Goal: Task Accomplishment & Management: Manage account settings

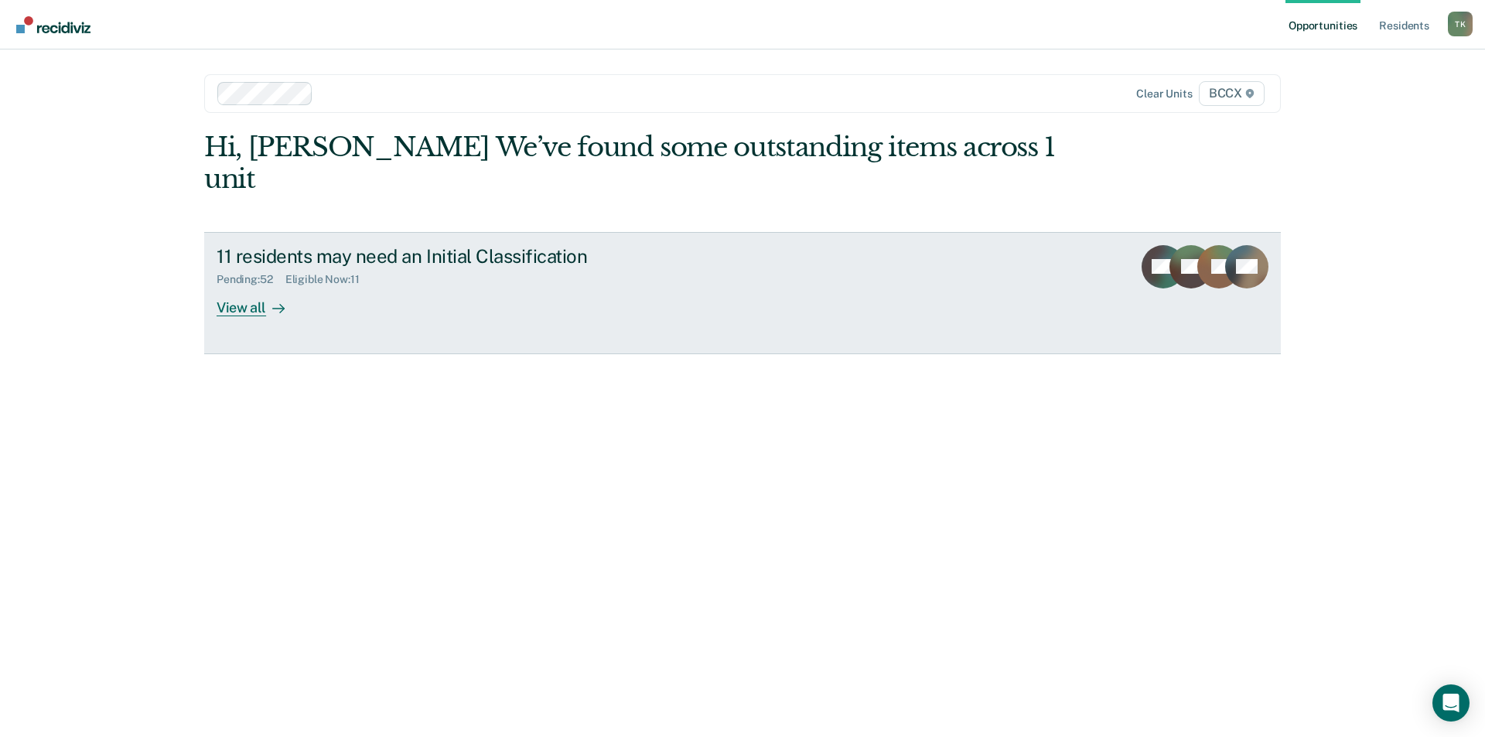
click at [456, 232] on link "11 residents may need an Initial Classification Pending : 52 Eligible Now : 11 …" at bounding box center [742, 293] width 1077 height 122
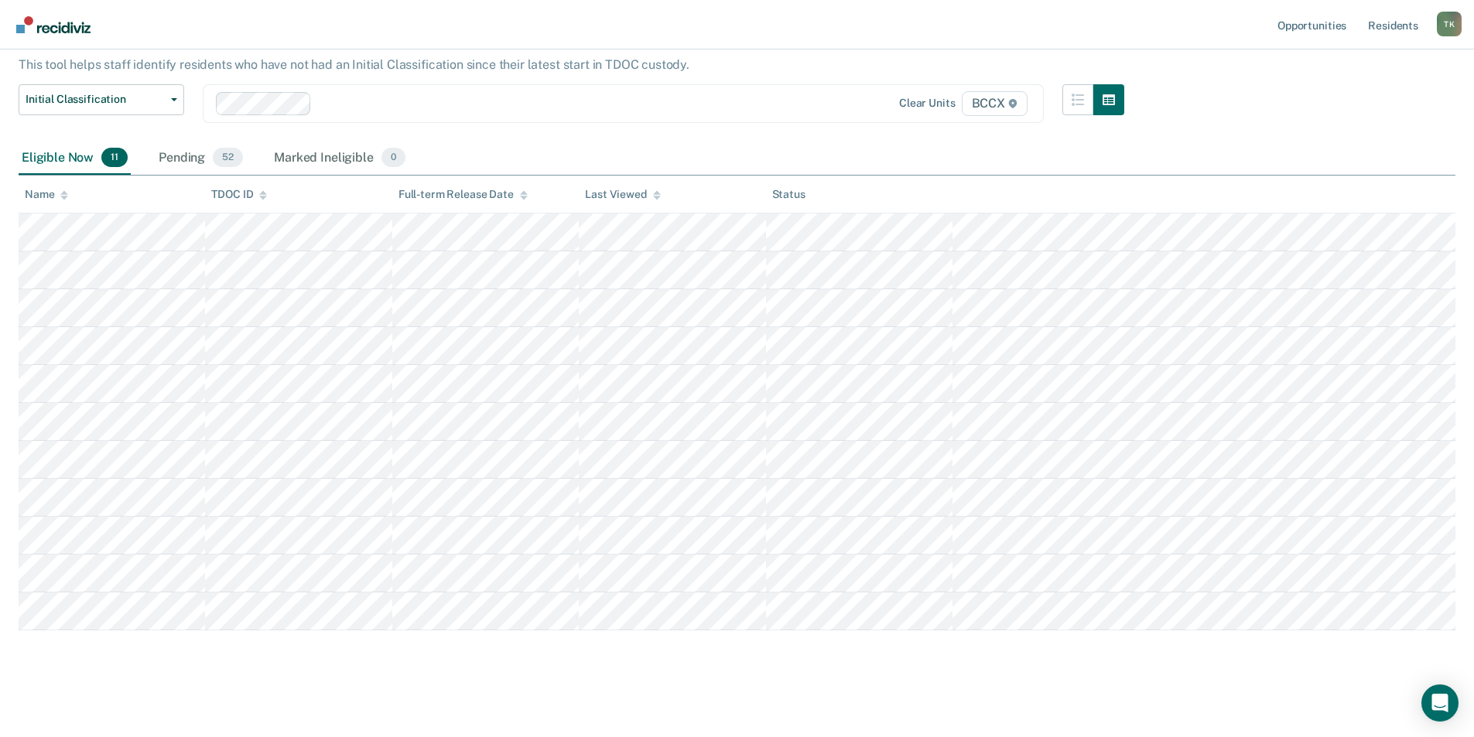
scroll to position [98, 0]
click at [179, 156] on div "Pending 52" at bounding box center [200, 154] width 91 height 34
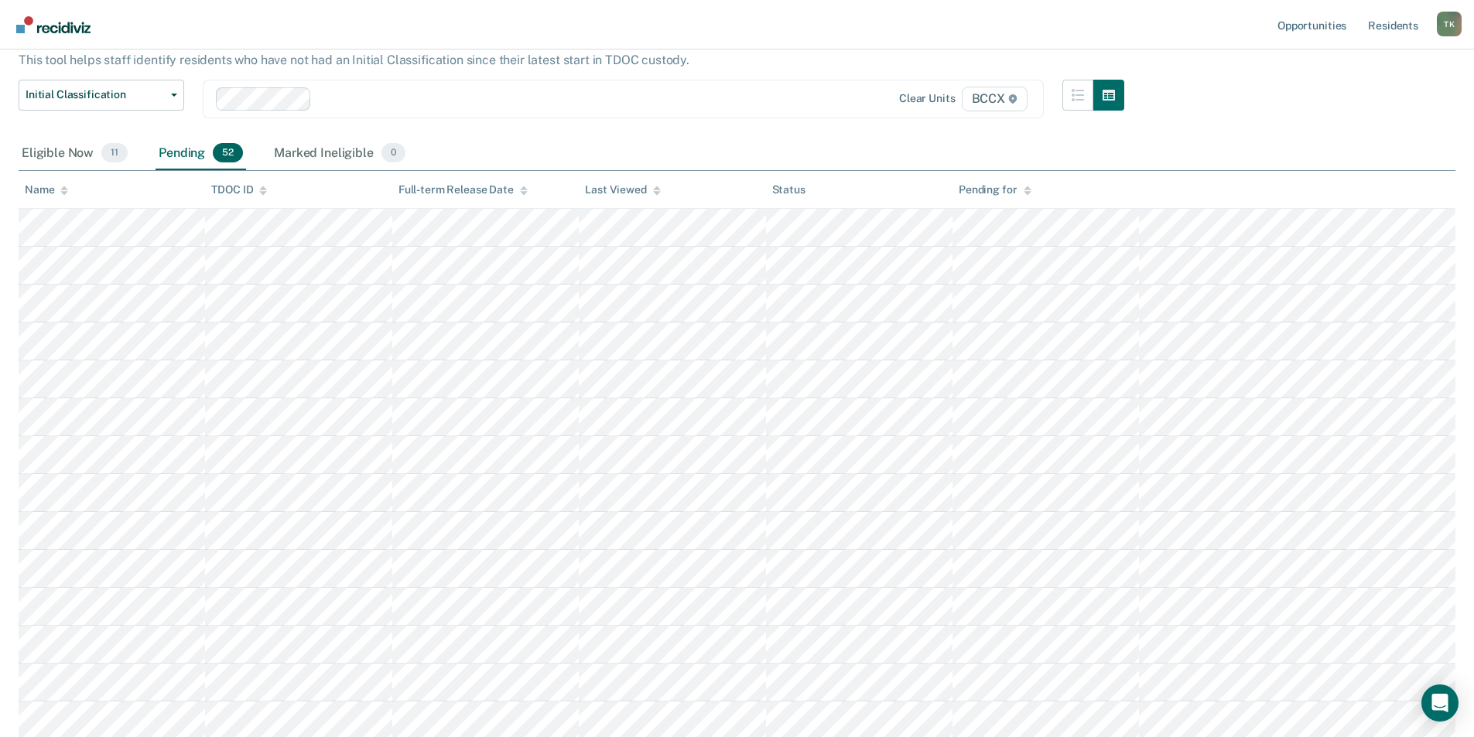
click at [52, 188] on div "Name" at bounding box center [46, 189] width 43 height 13
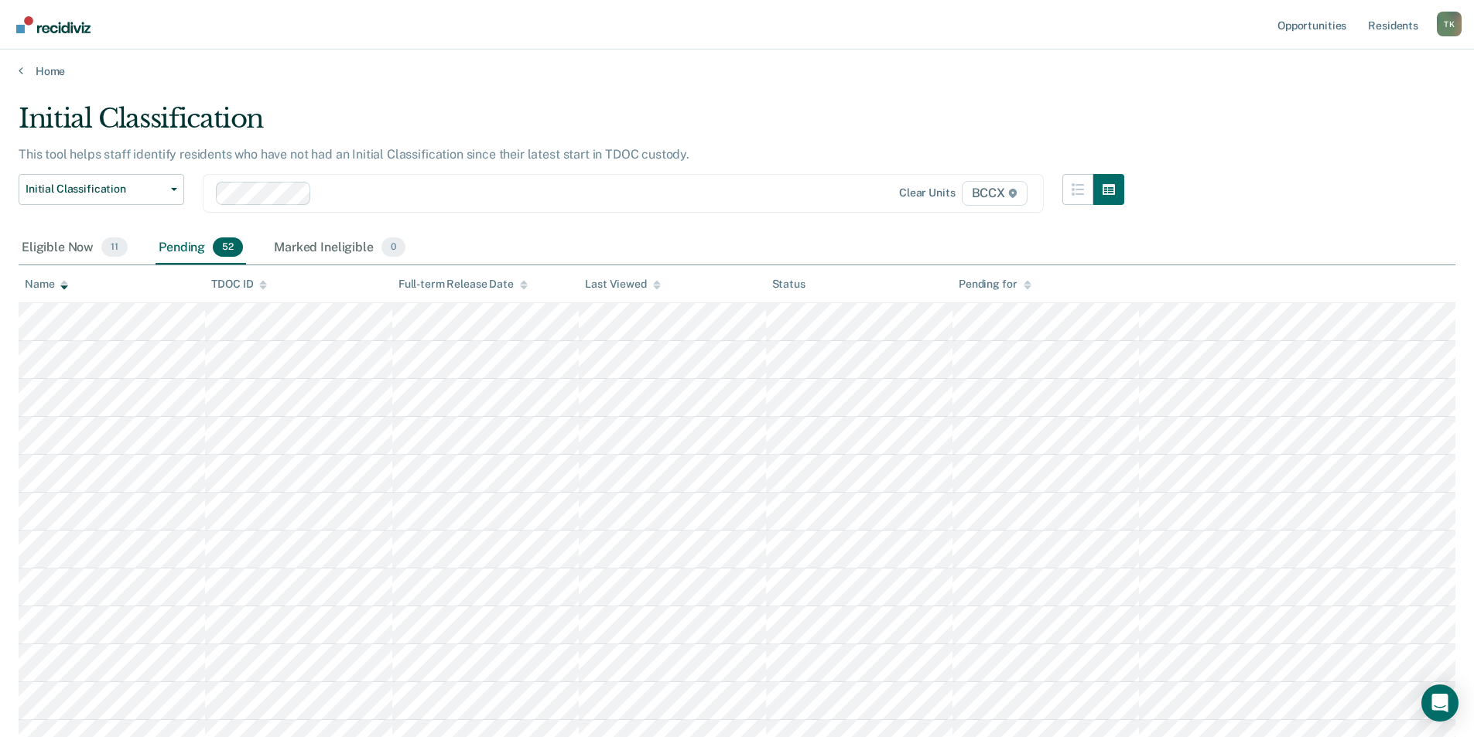
scroll to position [0, 0]
click at [316, 249] on div "Marked Ineligible 0" at bounding box center [340, 252] width 138 height 34
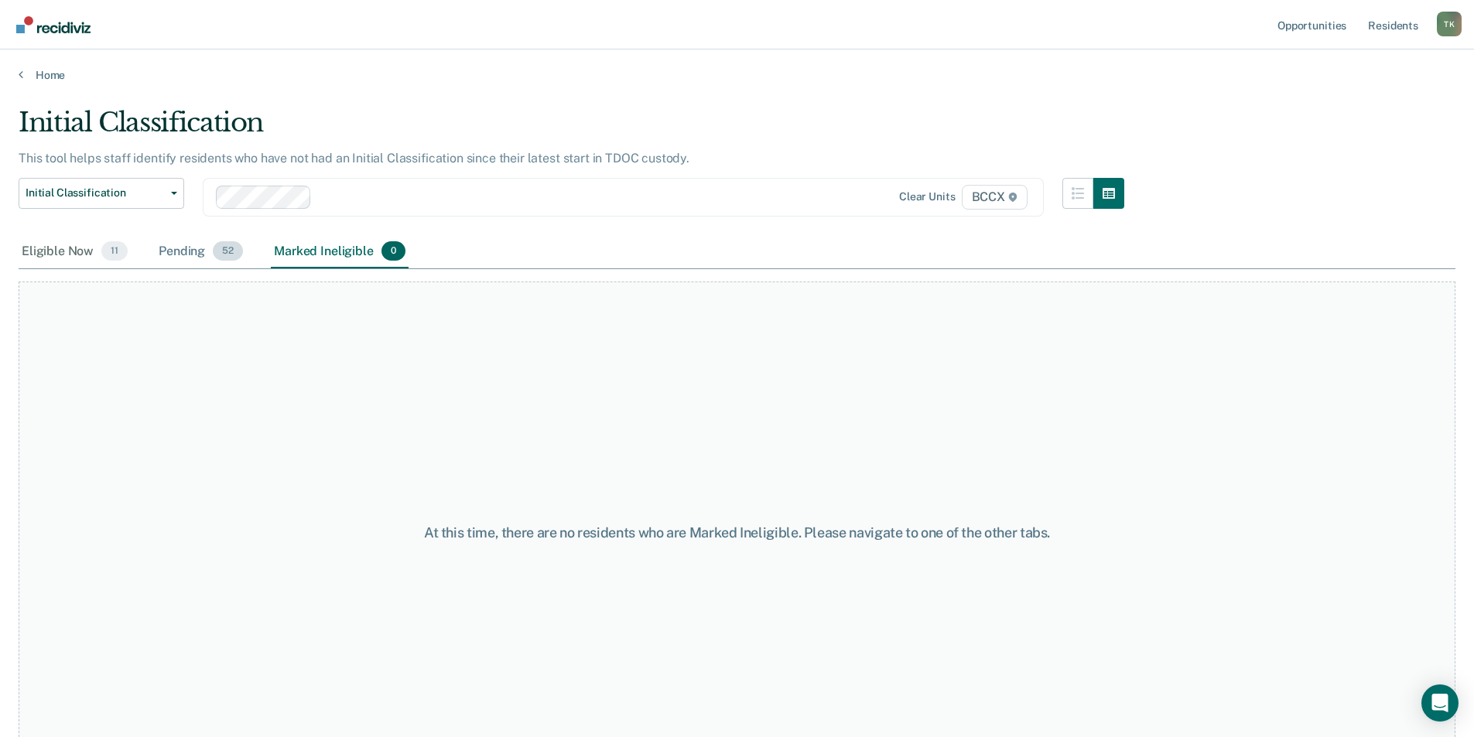
click at [159, 249] on div "Pending 52" at bounding box center [200, 252] width 91 height 34
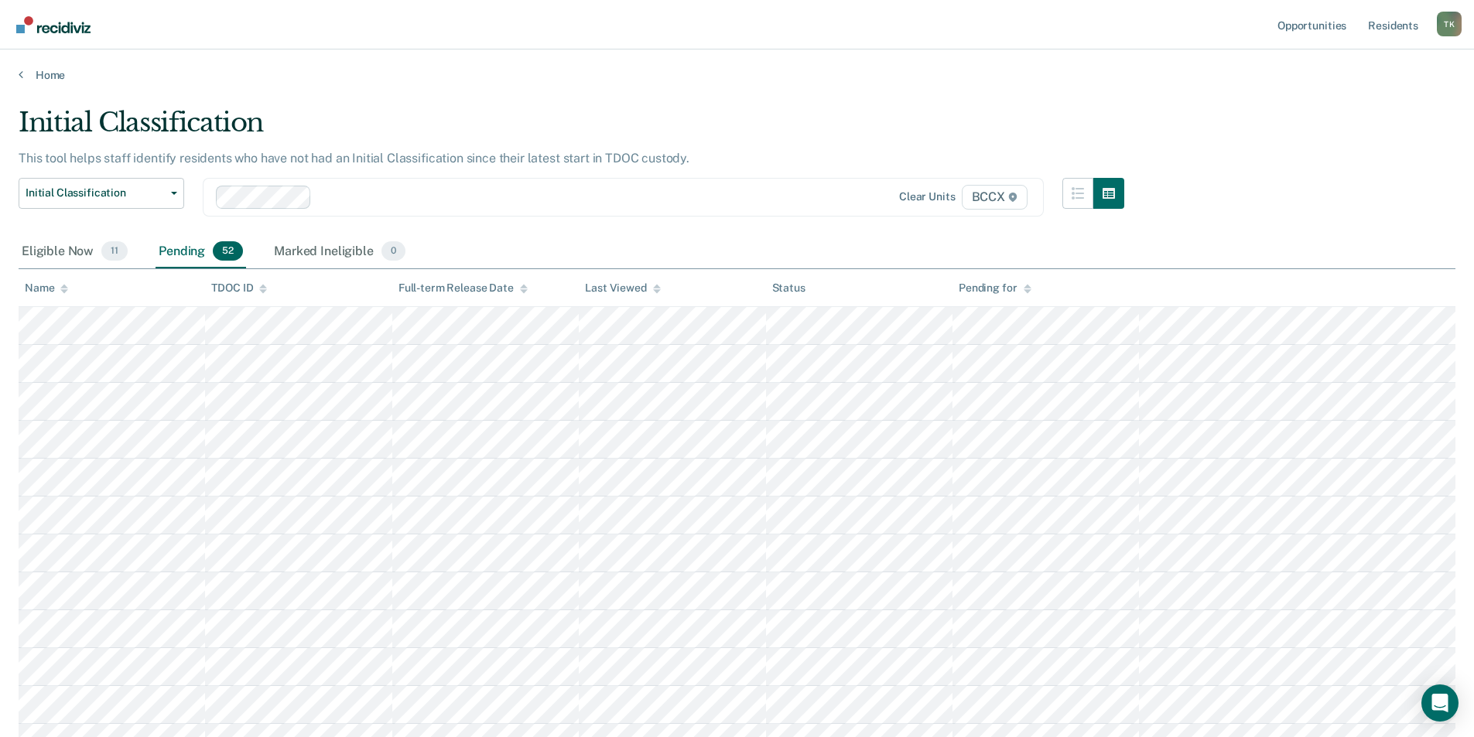
click at [239, 282] on div "TDOC ID" at bounding box center [239, 288] width 56 height 13
click at [32, 293] on div "Name" at bounding box center [46, 288] width 43 height 13
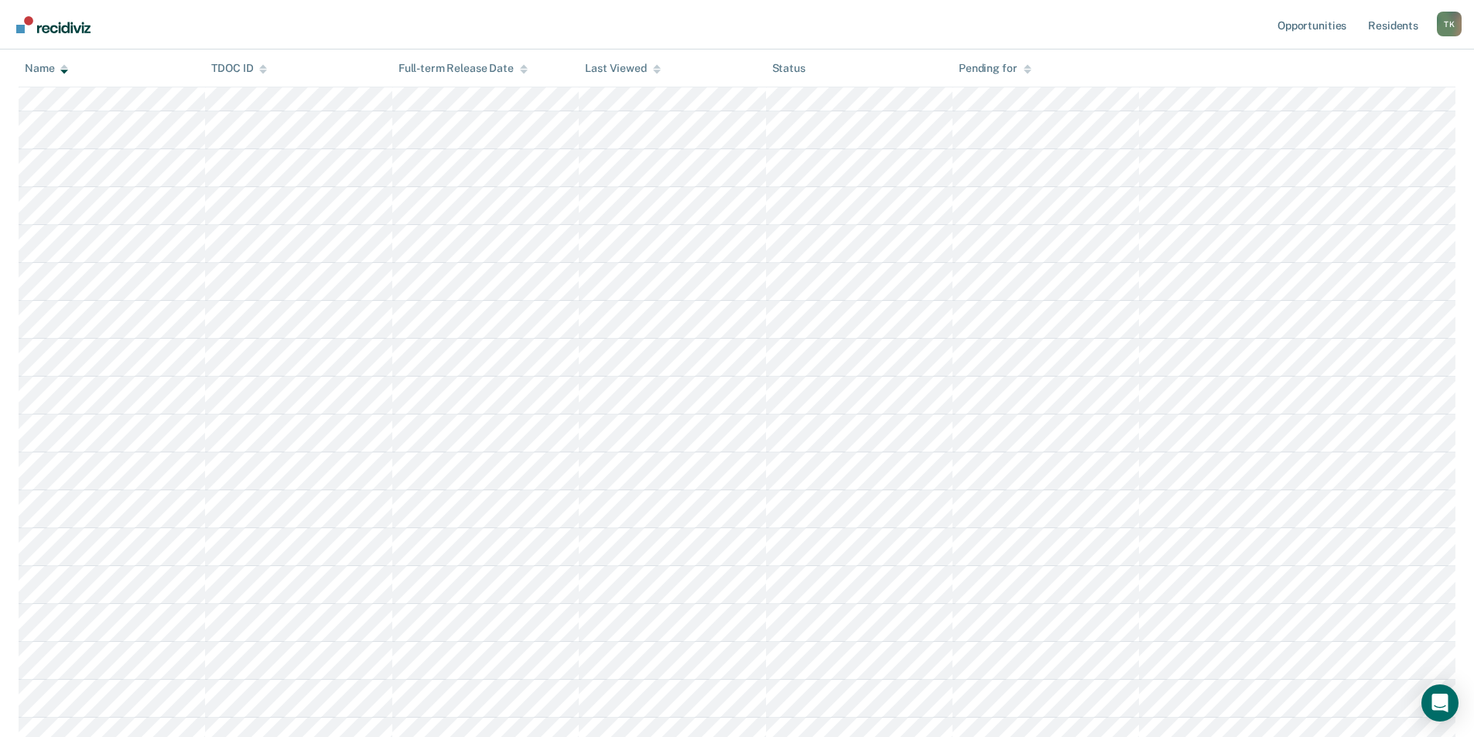
scroll to position [387, 0]
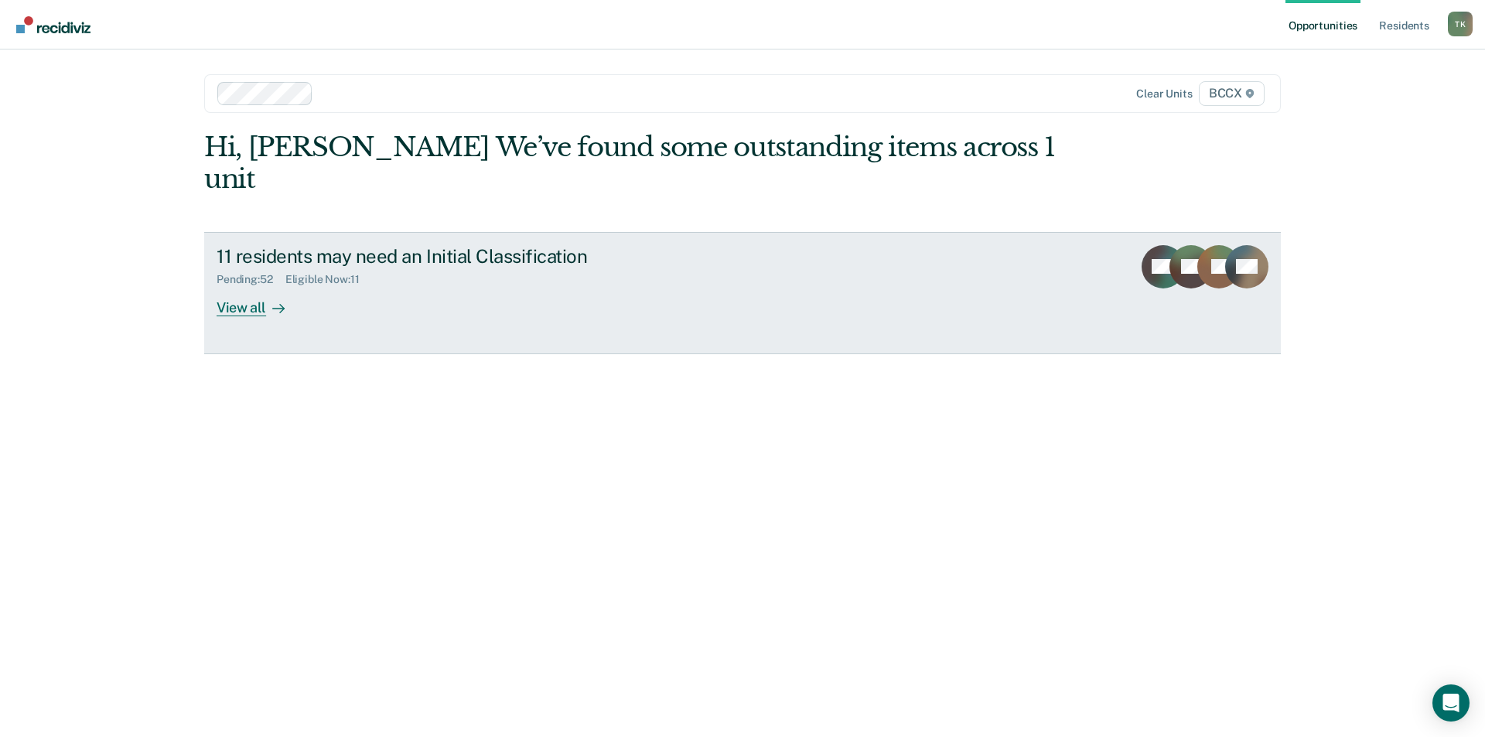
click at [409, 268] on div "11 residents may need an Initial Classification Pending : 52 Eligible Now : 11 …" at bounding box center [507, 280] width 580 height 71
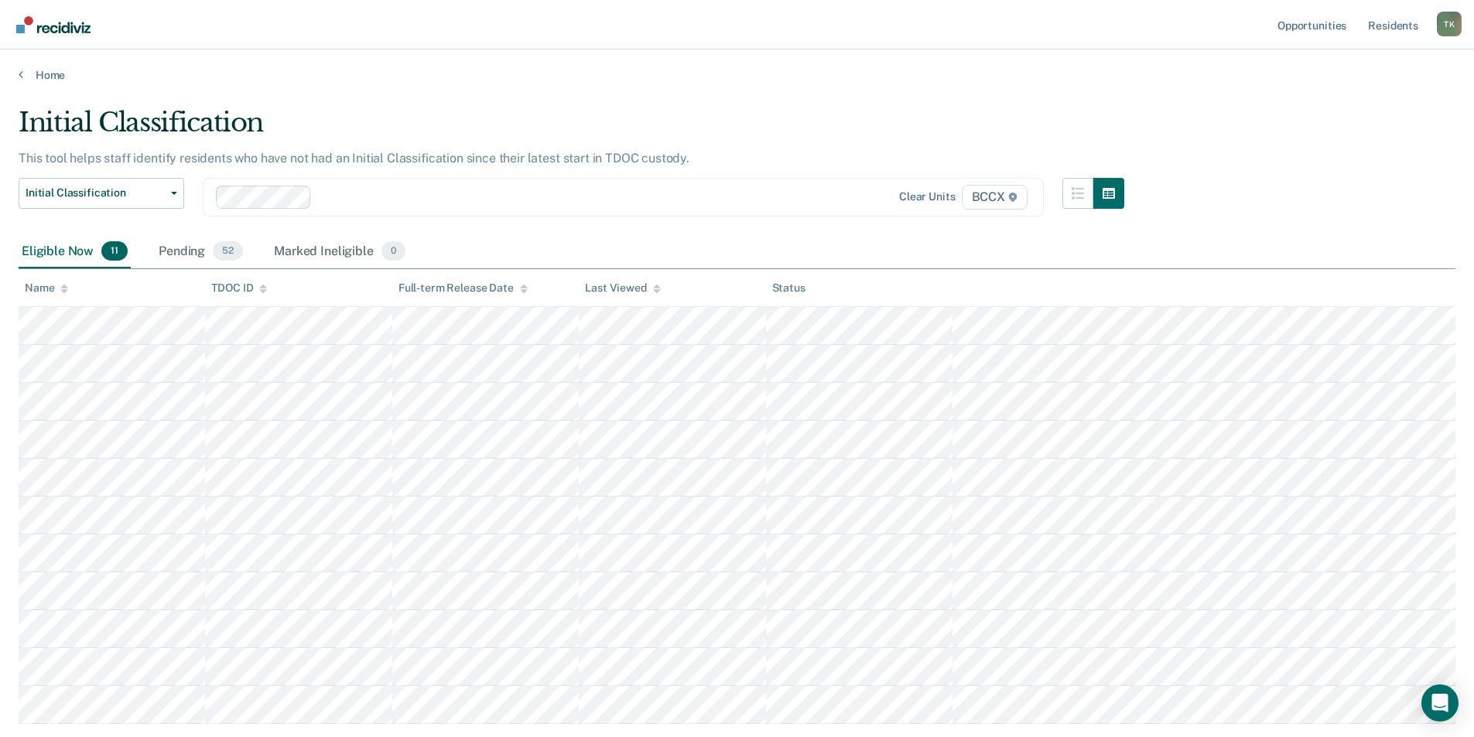
click at [71, 251] on div "Eligible Now 11" at bounding box center [75, 252] width 112 height 34
click at [213, 257] on div "Pending 52" at bounding box center [200, 252] width 91 height 34
click at [332, 253] on div "Marked Ineligible 0" at bounding box center [340, 252] width 138 height 34
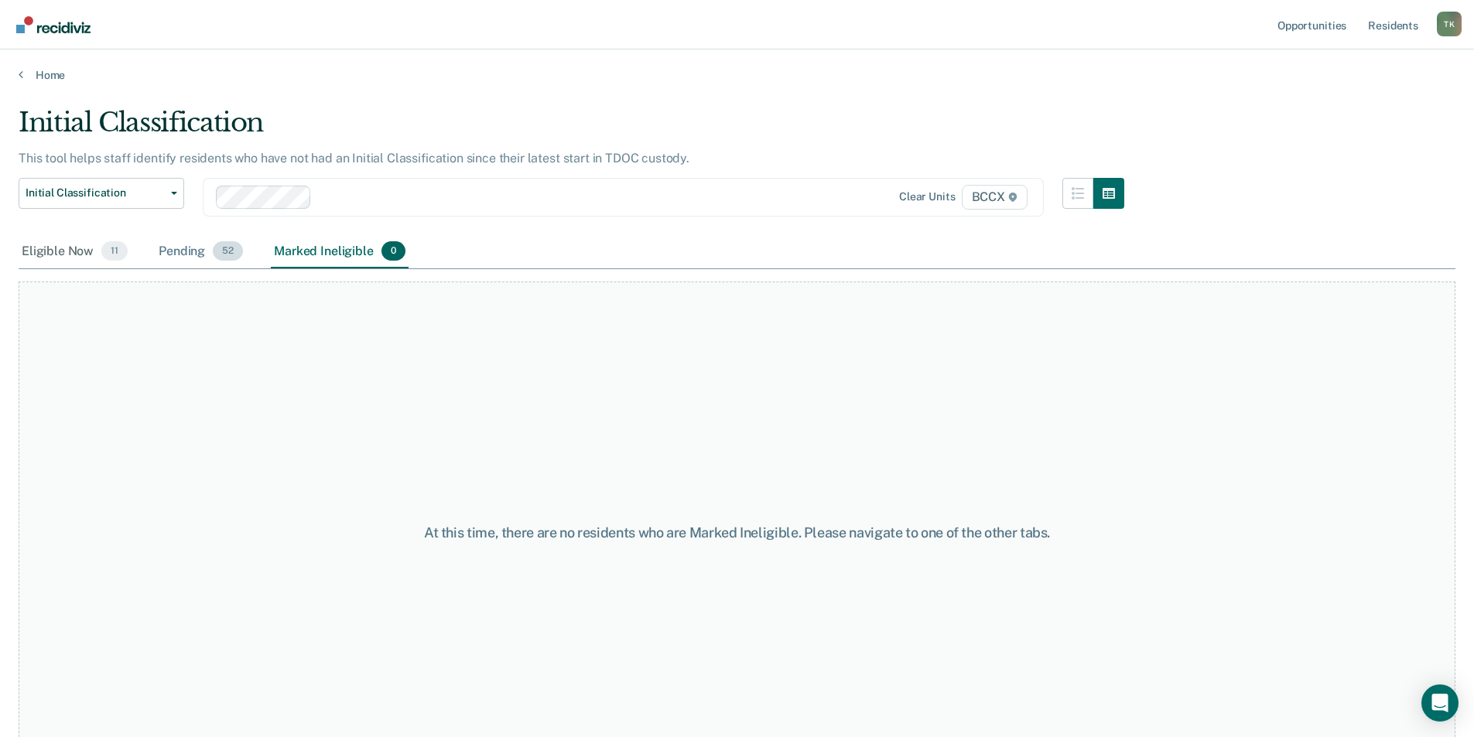
click at [196, 263] on div "Pending 52" at bounding box center [200, 252] width 91 height 34
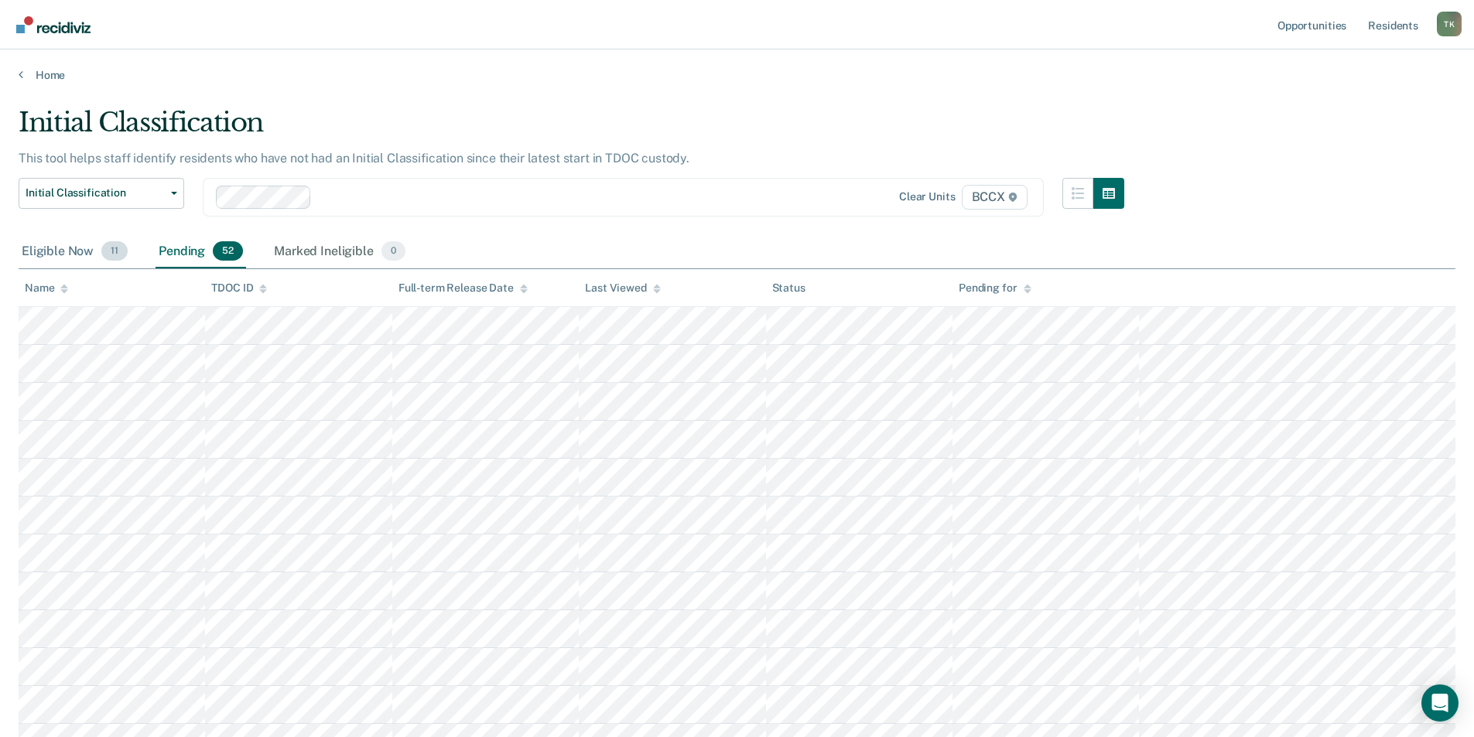
click at [75, 260] on div "Eligible Now 11" at bounding box center [75, 252] width 112 height 34
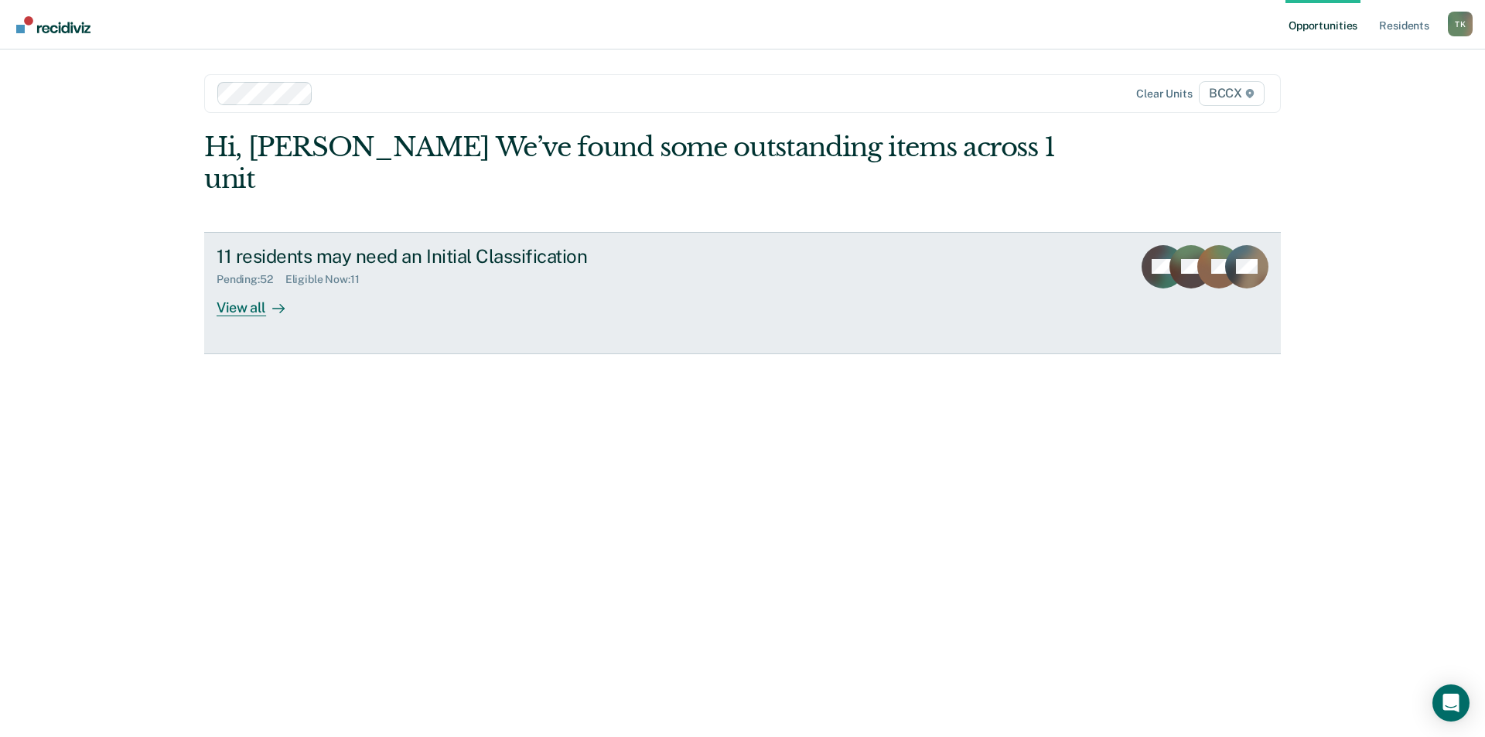
click at [401, 245] on div "11 residents may need an Initial Classification" at bounding box center [488, 256] width 543 height 22
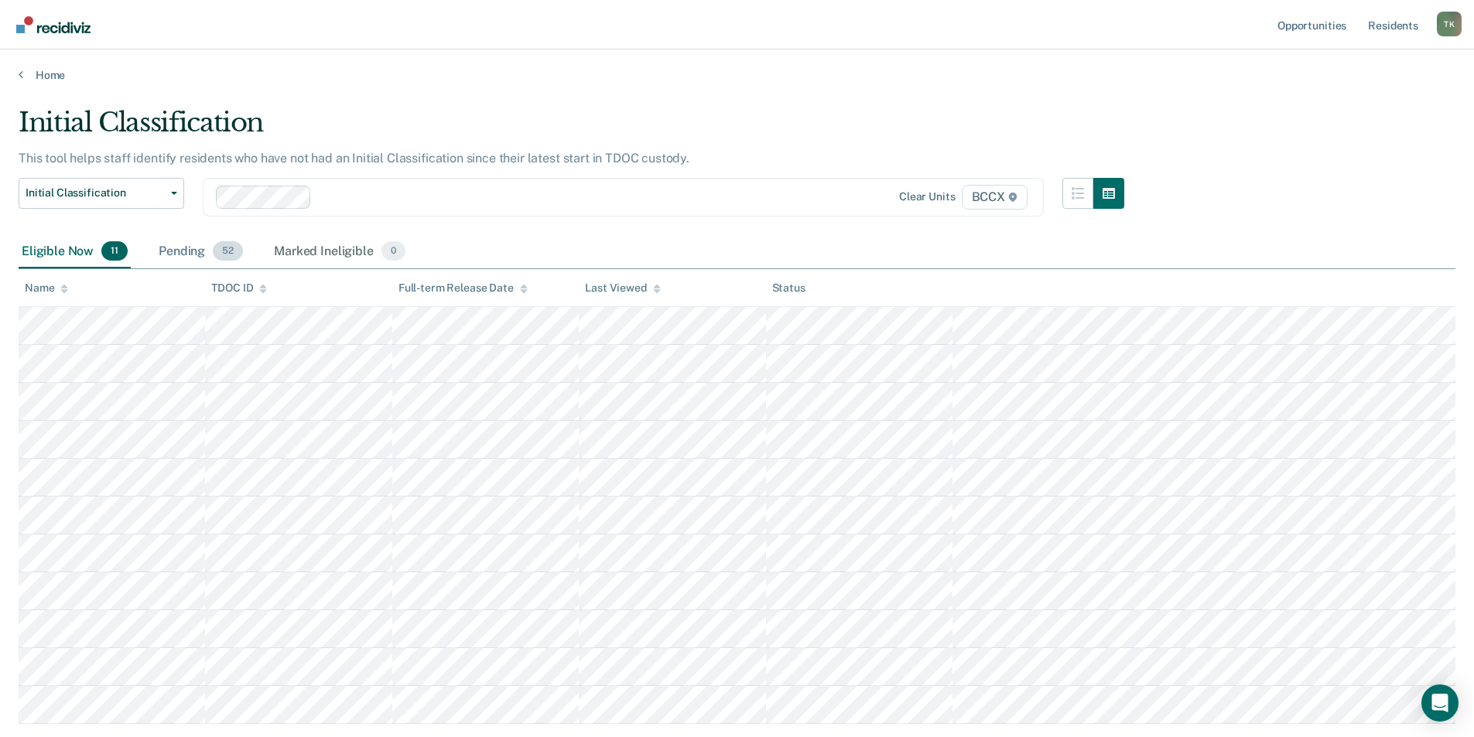
click at [186, 253] on div "Pending 52" at bounding box center [200, 252] width 91 height 34
click at [44, 280] on th "Name" at bounding box center [112, 288] width 186 height 38
click at [49, 284] on div "Name" at bounding box center [46, 288] width 43 height 13
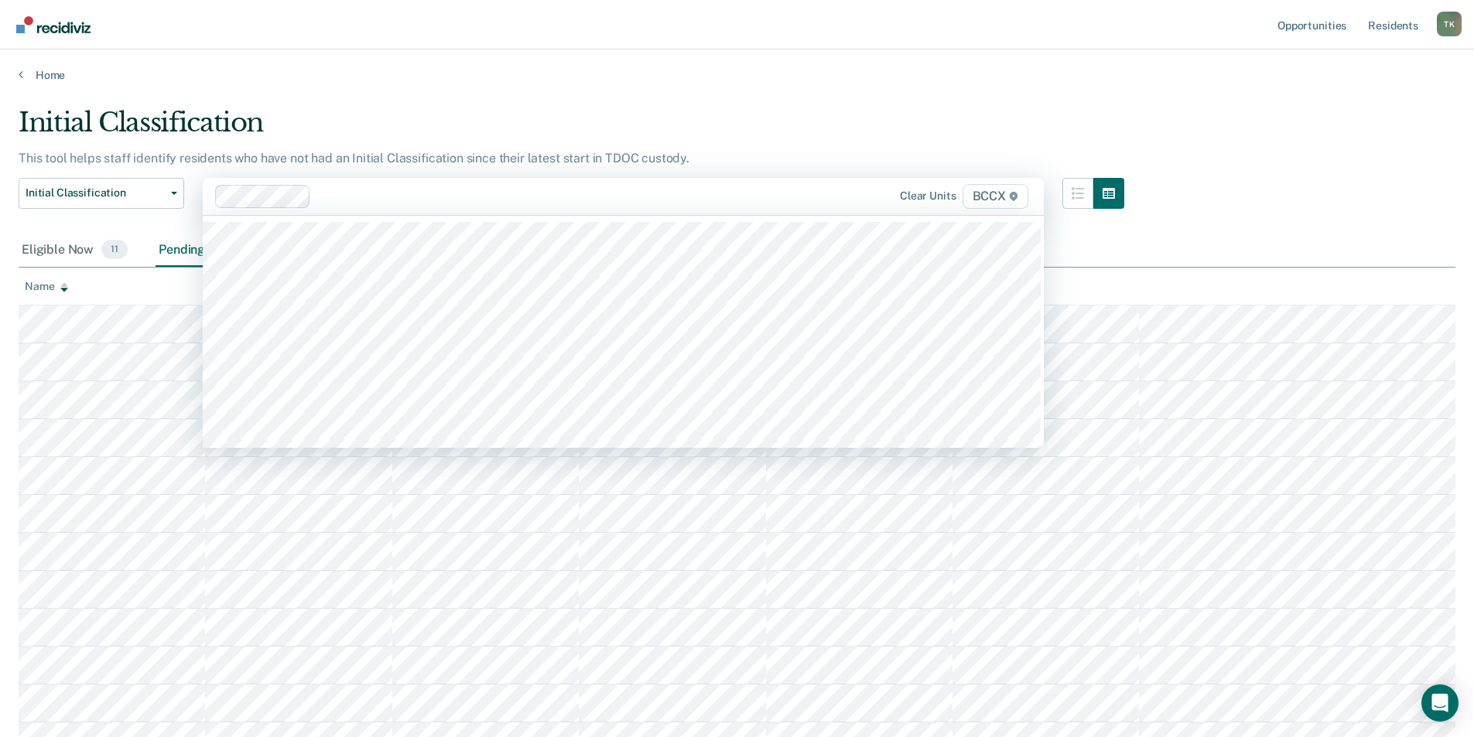
click at [371, 193] on div at bounding box center [550, 196] width 467 height 18
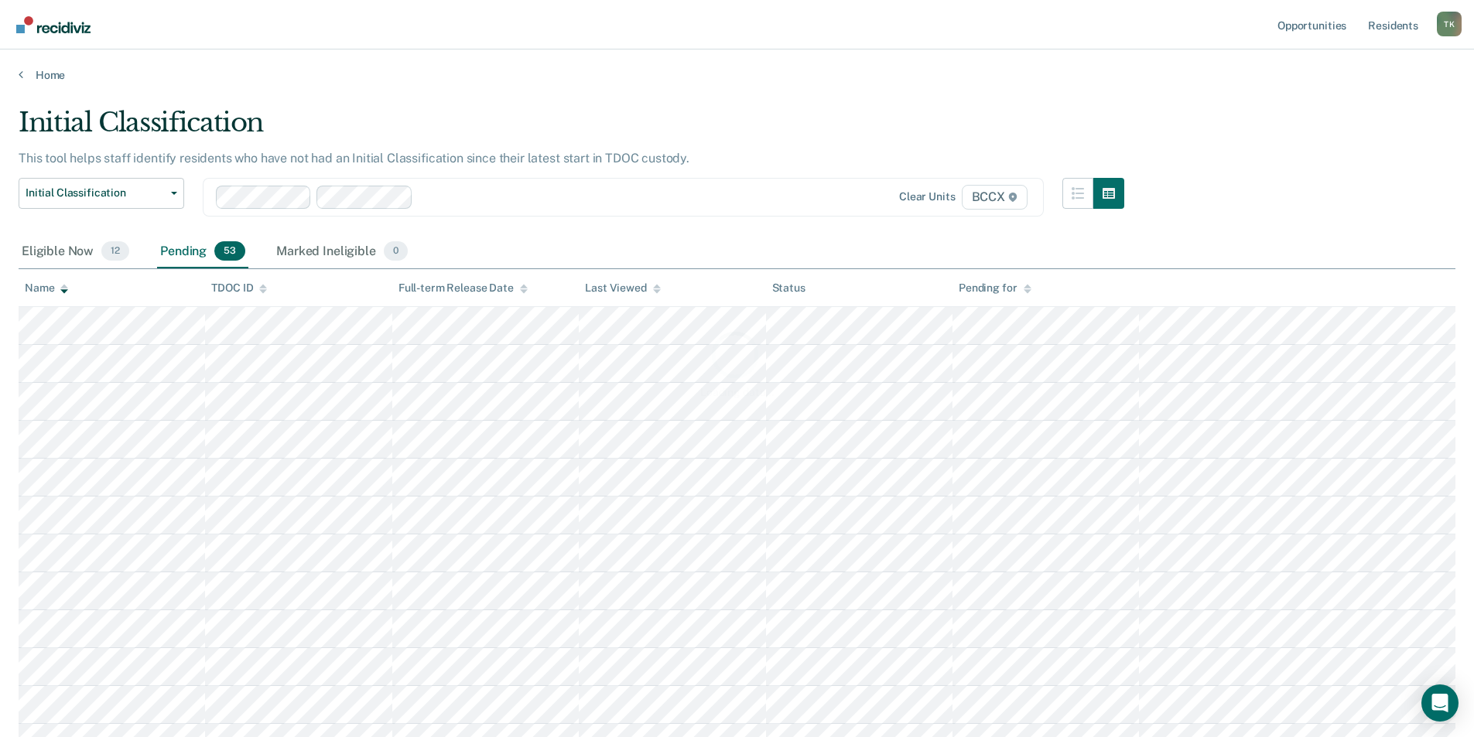
click at [73, 249] on div "Loading data..." at bounding box center [737, 364] width 1437 height 514
click at [64, 251] on div "Eligible Now 12" at bounding box center [76, 252] width 114 height 34
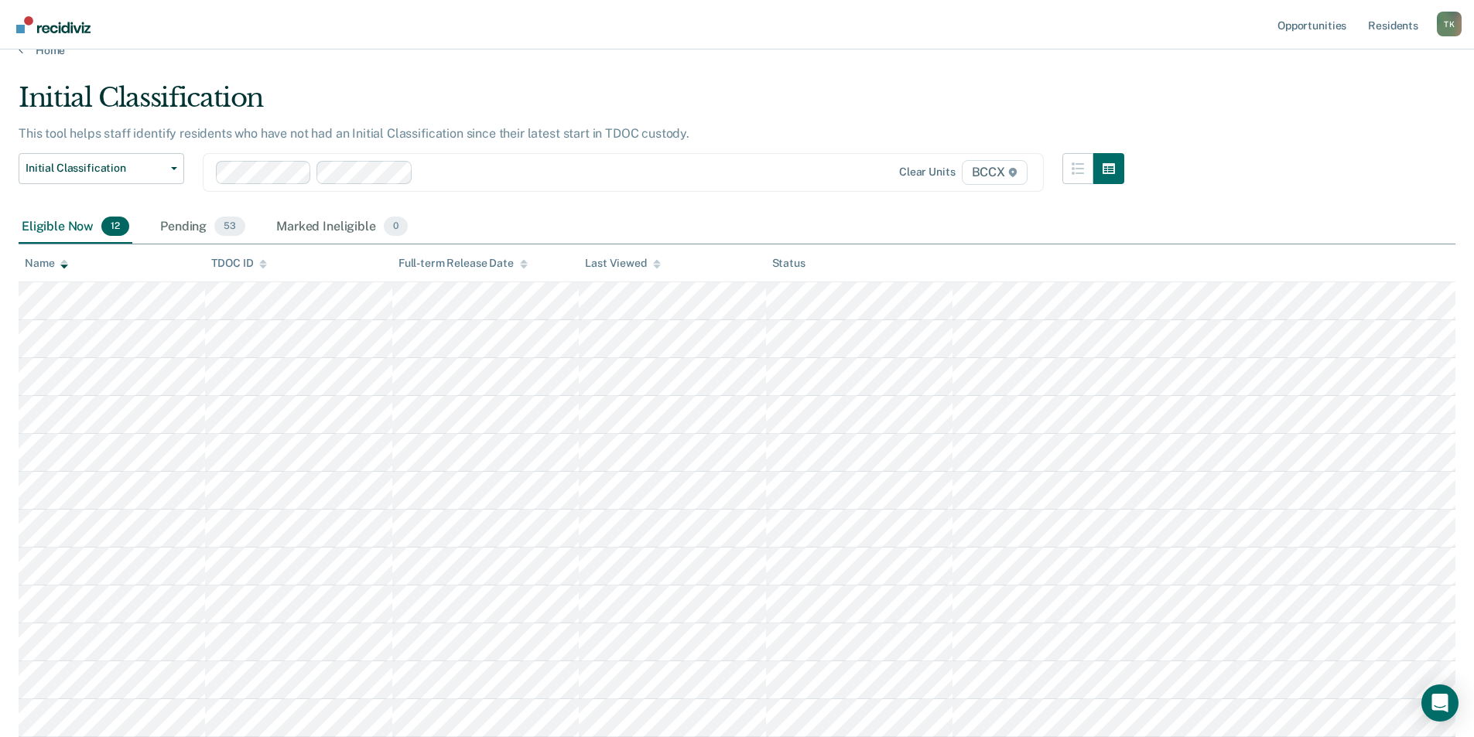
click at [52, 272] on th "Name" at bounding box center [112, 263] width 186 height 38
click at [50, 265] on div "Name" at bounding box center [46, 263] width 43 height 13
click at [51, 260] on div "Name" at bounding box center [46, 263] width 43 height 13
click at [436, 176] on div at bounding box center [601, 172] width 365 height 18
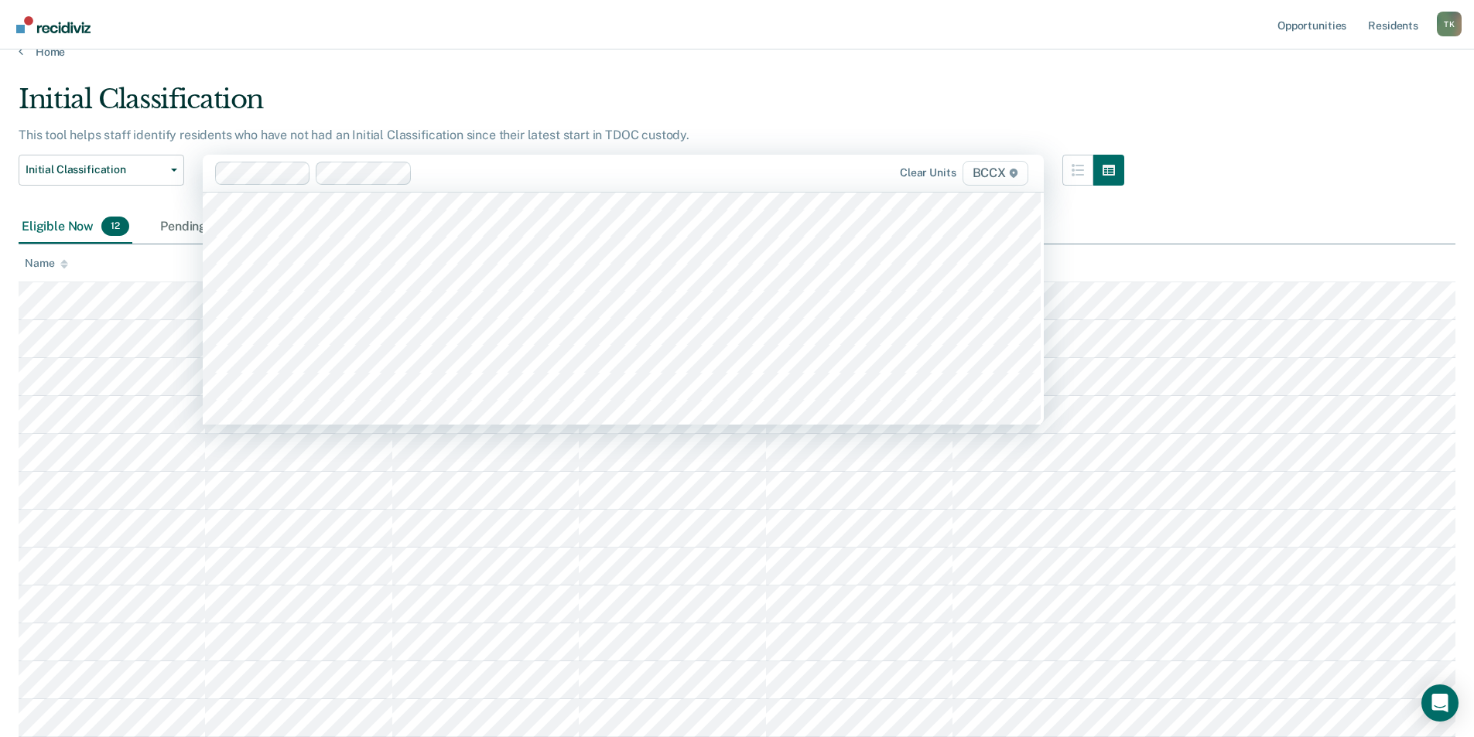
scroll to position [77, 0]
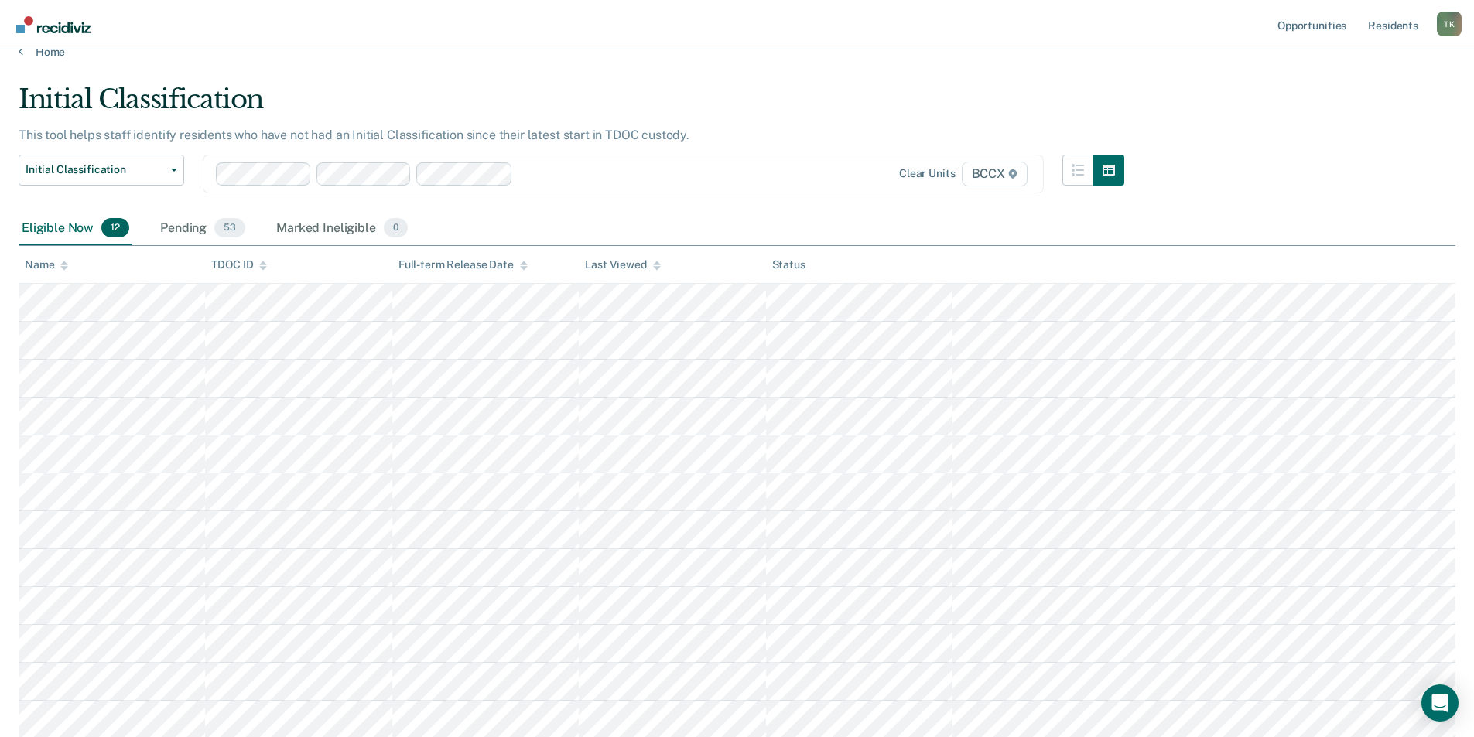
click at [46, 268] on div "Name" at bounding box center [46, 264] width 43 height 13
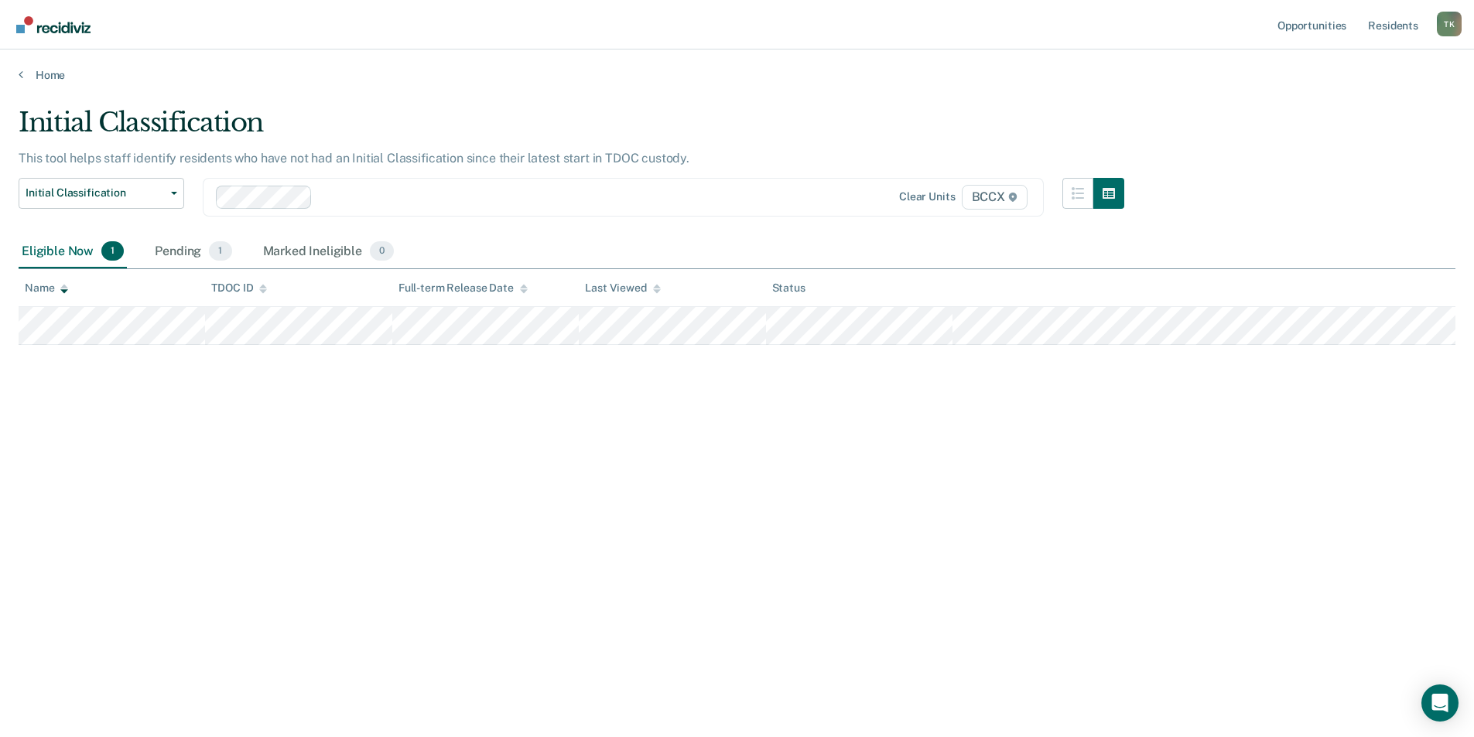
scroll to position [0, 0]
click at [360, 194] on div at bounding box center [555, 197] width 472 height 18
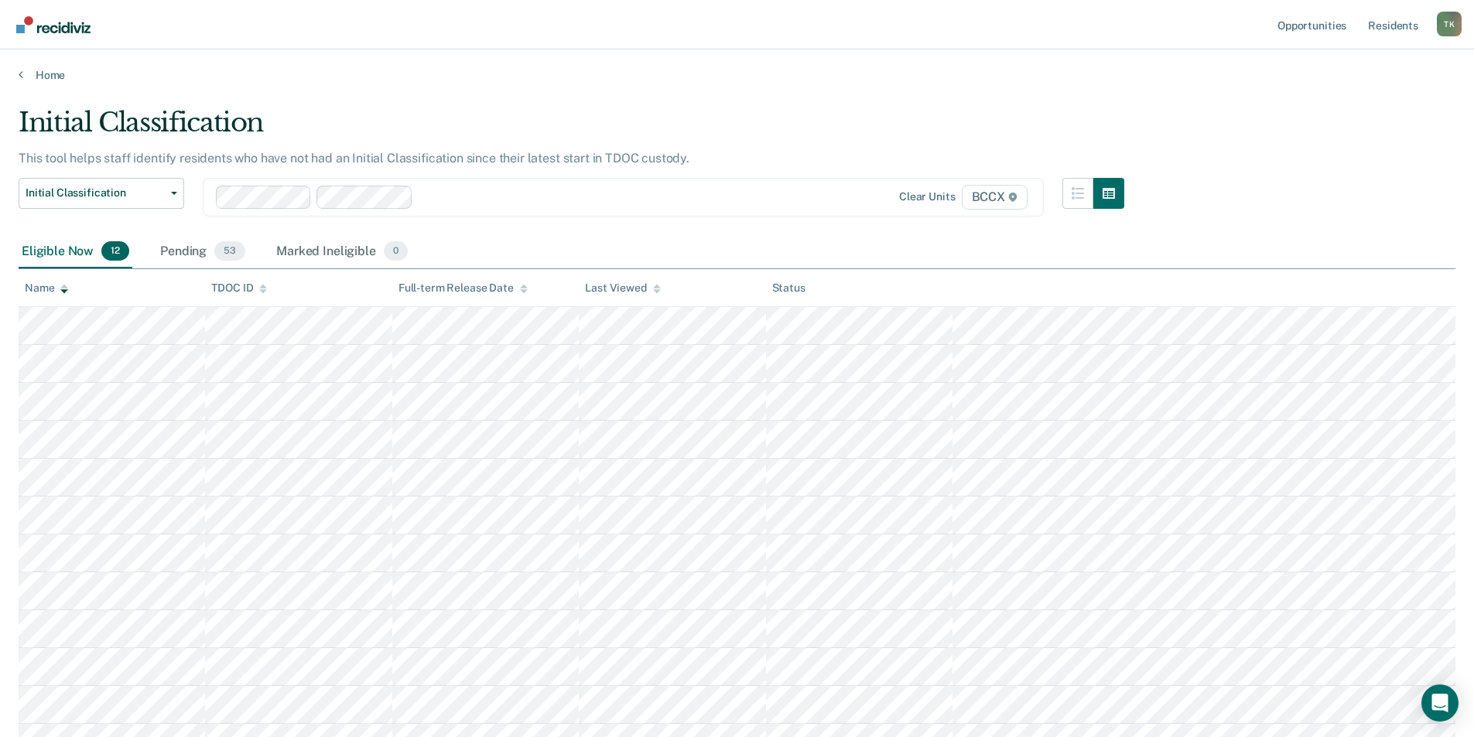
click at [439, 200] on div at bounding box center [601, 197] width 365 height 18
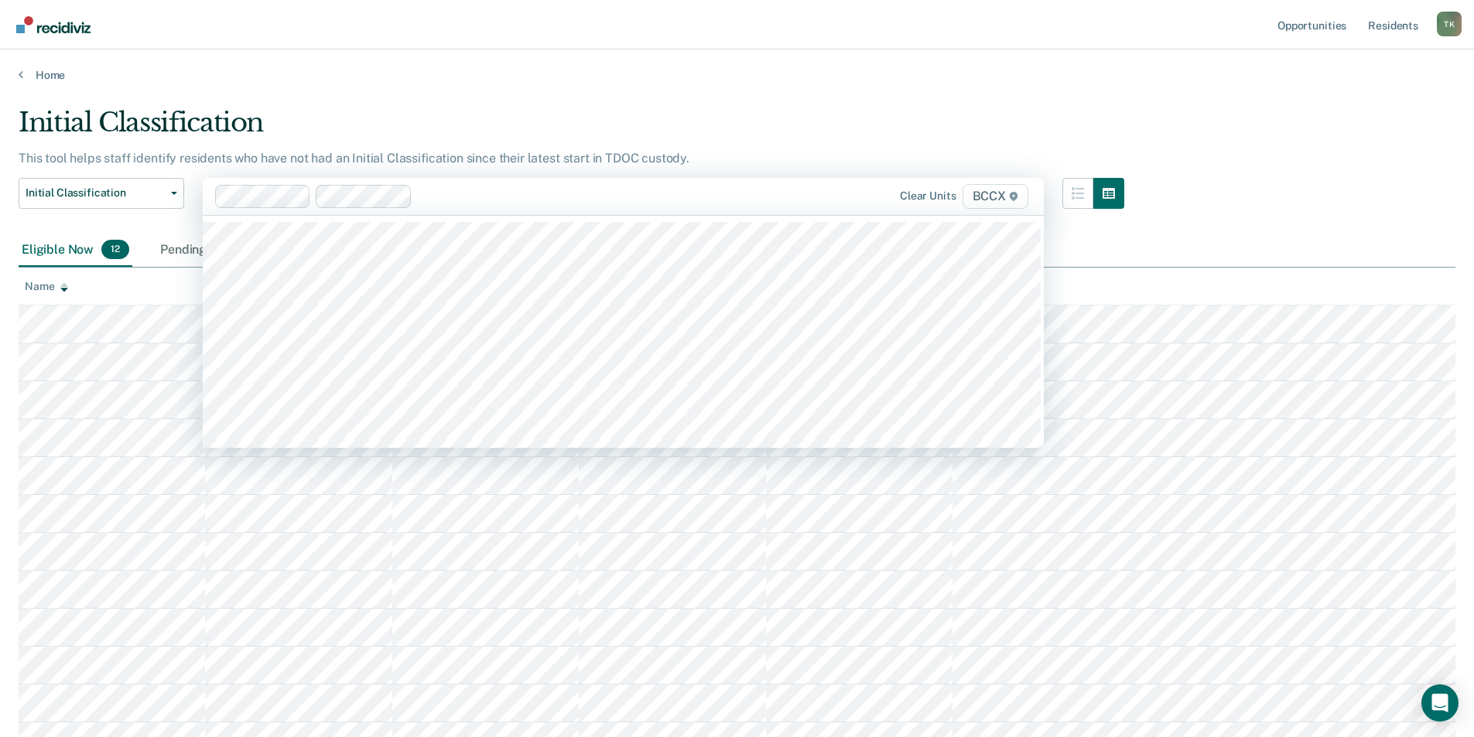
click at [447, 108] on div "Initial Classification" at bounding box center [571, 129] width 1105 height 44
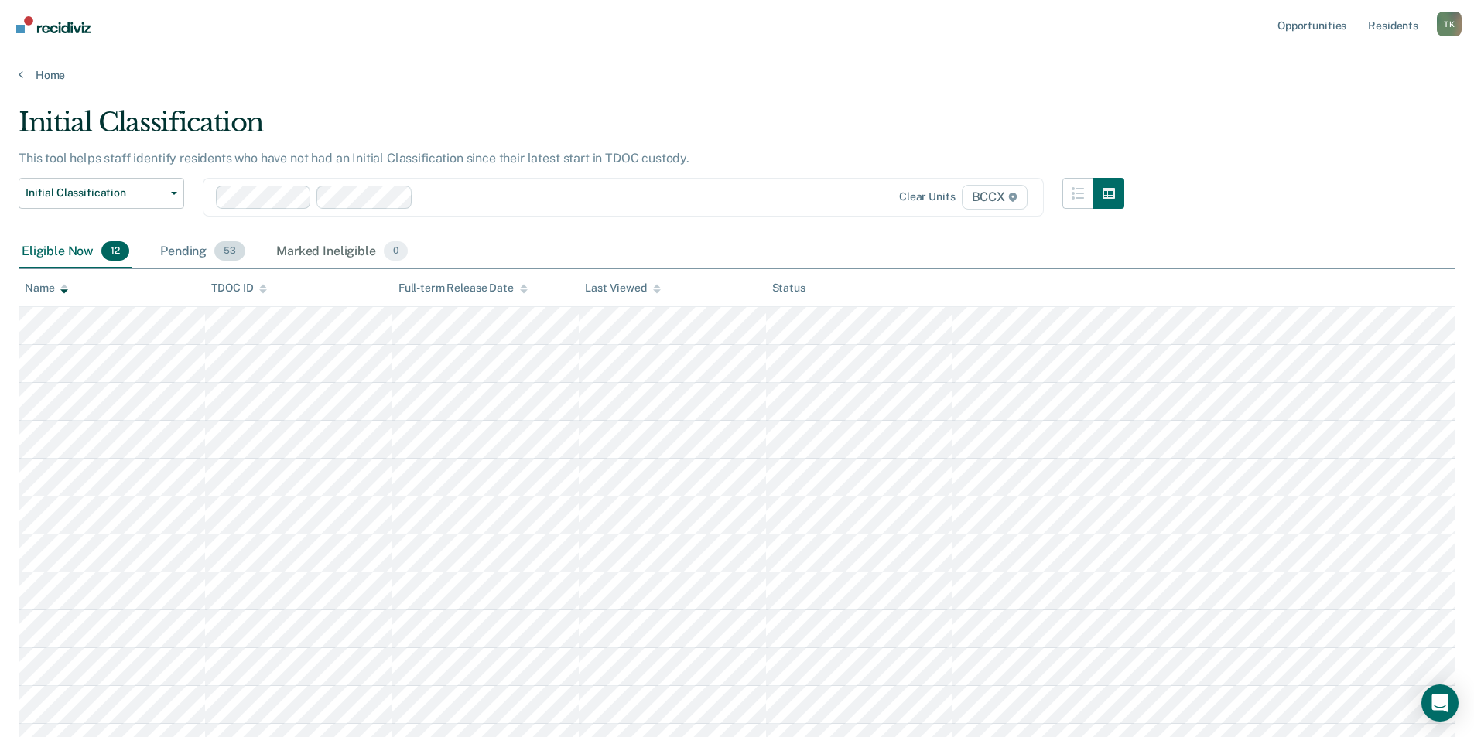
click at [193, 251] on div "Pending 53" at bounding box center [202, 252] width 91 height 34
click at [62, 293] on icon at bounding box center [64, 289] width 8 height 10
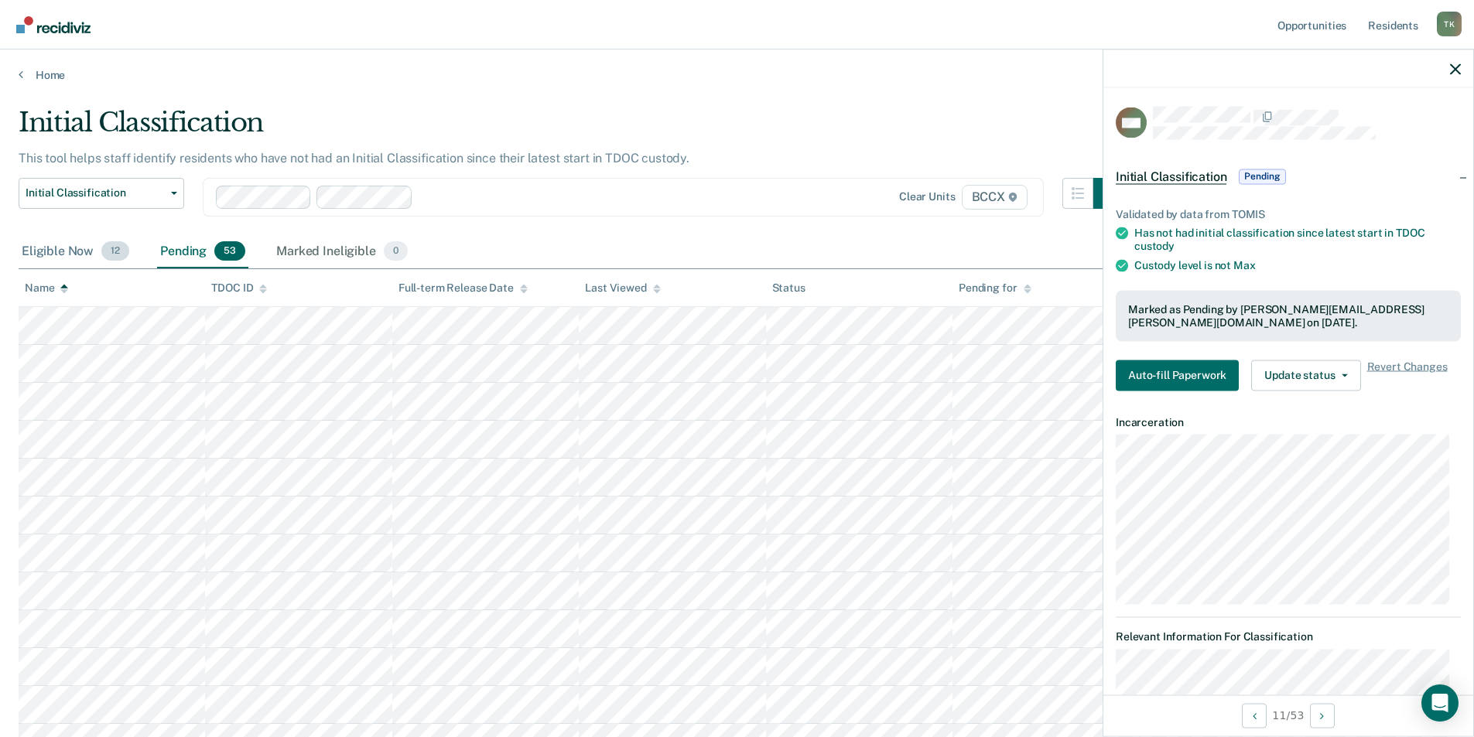
click at [70, 255] on div "Eligible Now 12" at bounding box center [76, 252] width 114 height 34
